Goal: Find specific page/section: Find specific page/section

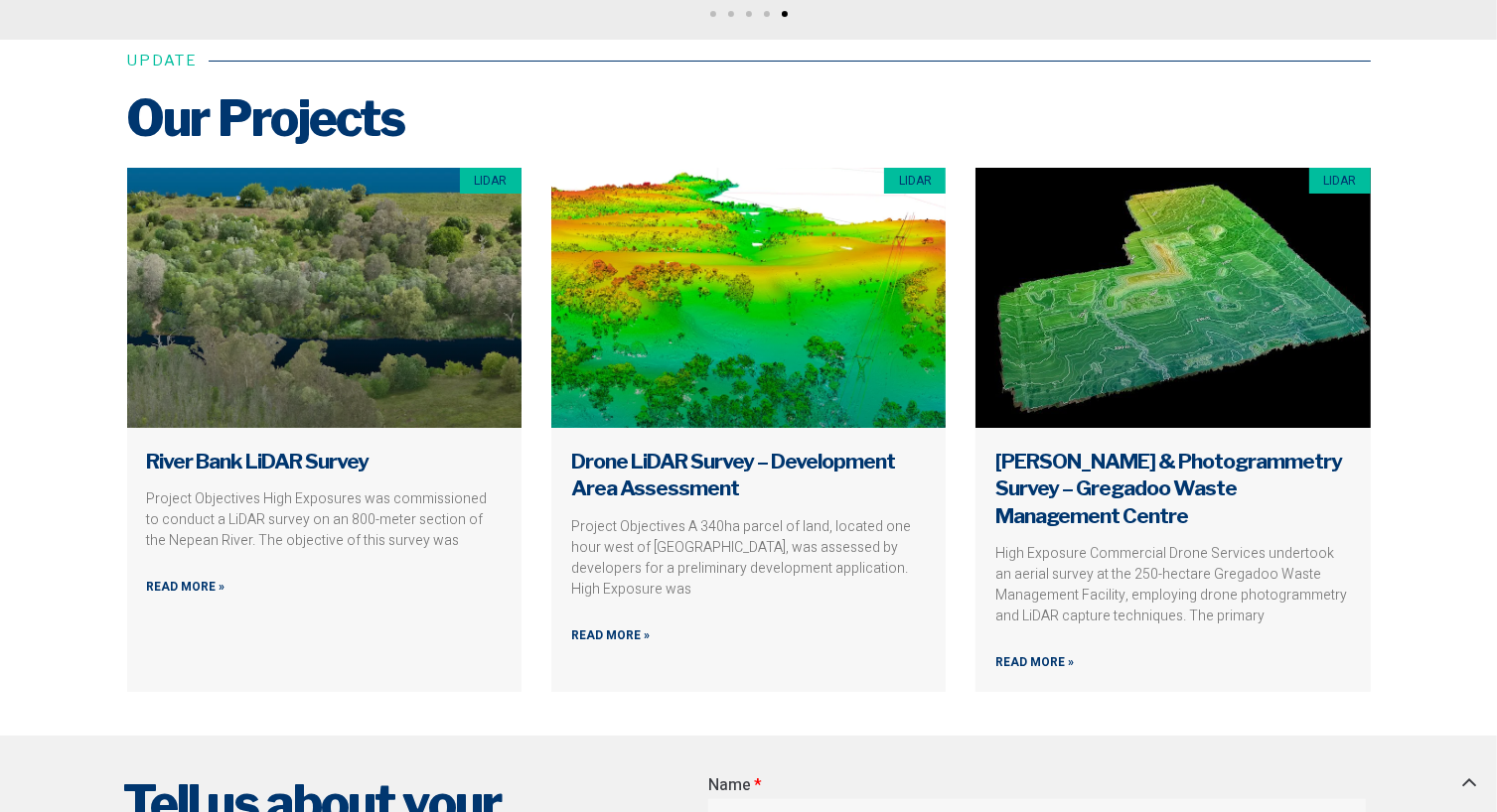
scroll to position [7390, 0]
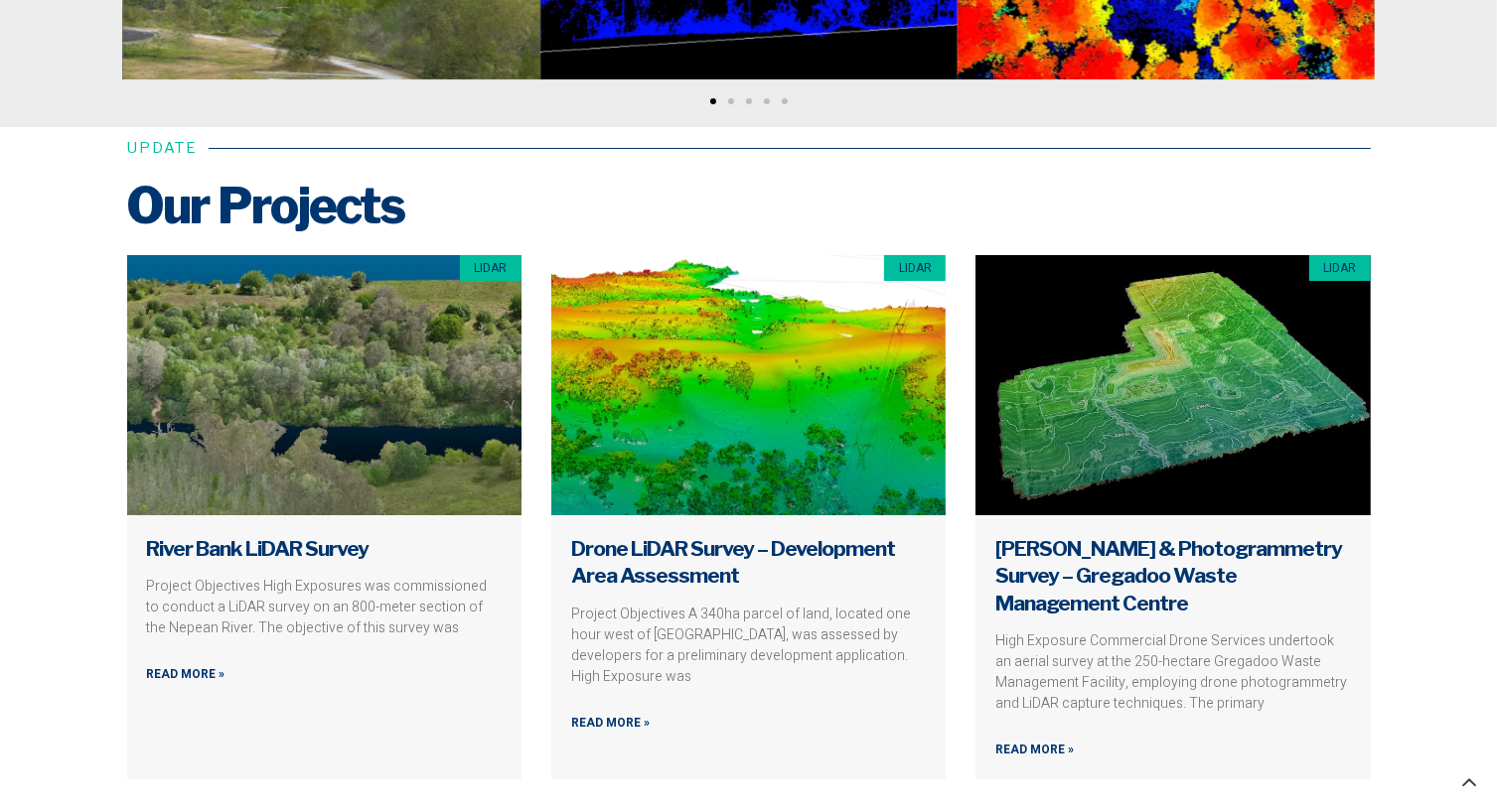
click at [371, 384] on link at bounding box center [325, 385] width 395 height 260
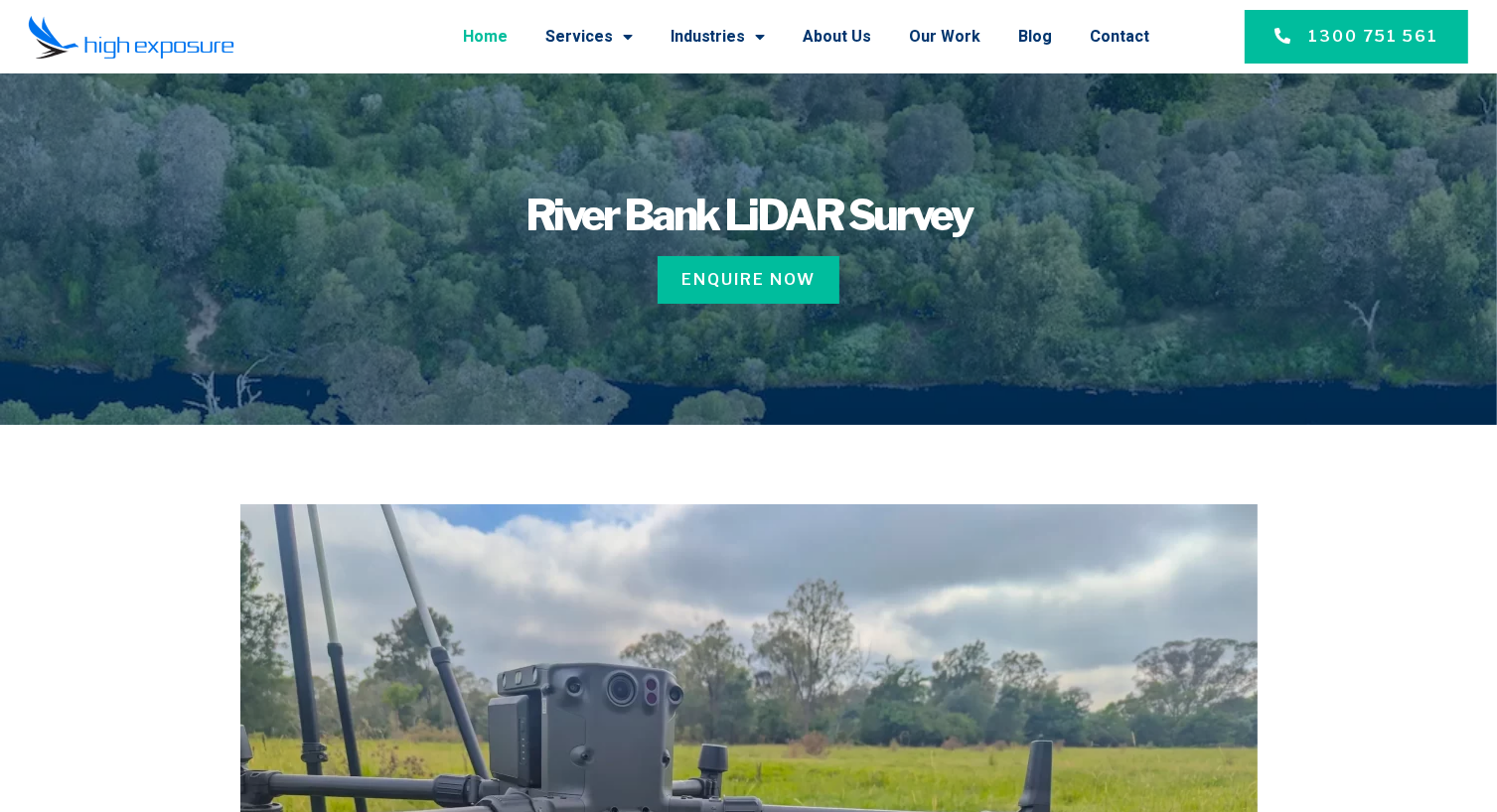
click at [500, 35] on link "Home" at bounding box center [484, 37] width 45 height 52
